Goal: Information Seeking & Learning: Learn about a topic

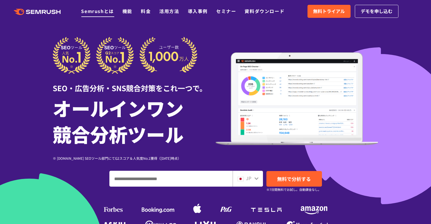
click at [103, 13] on link "Semrushとは" at bounding box center [97, 11] width 33 height 7
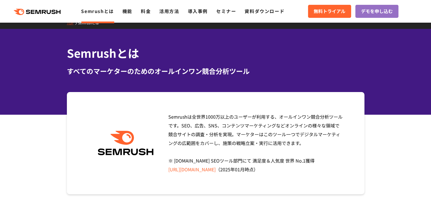
scroll to position [3, 0]
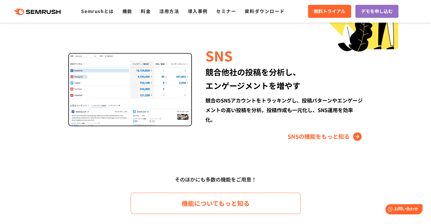
scroll to position [764, 0]
